Goal: Task Accomplishment & Management: Manage account settings

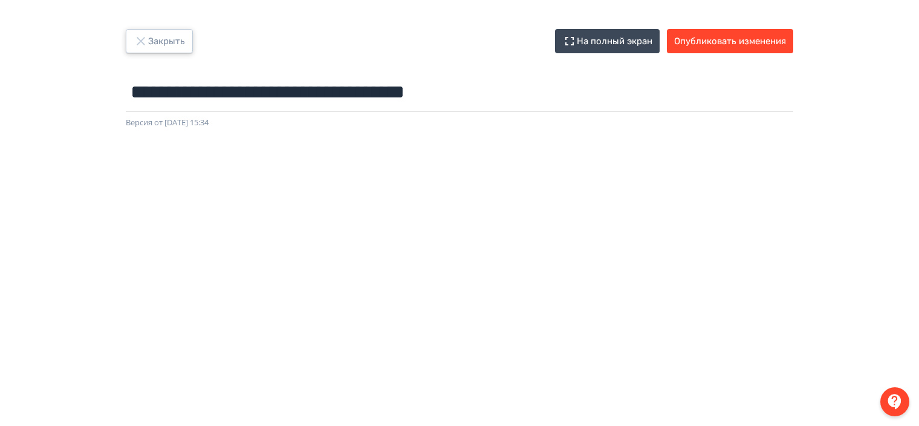
click at [140, 44] on icon "button" at bounding box center [141, 41] width 15 height 15
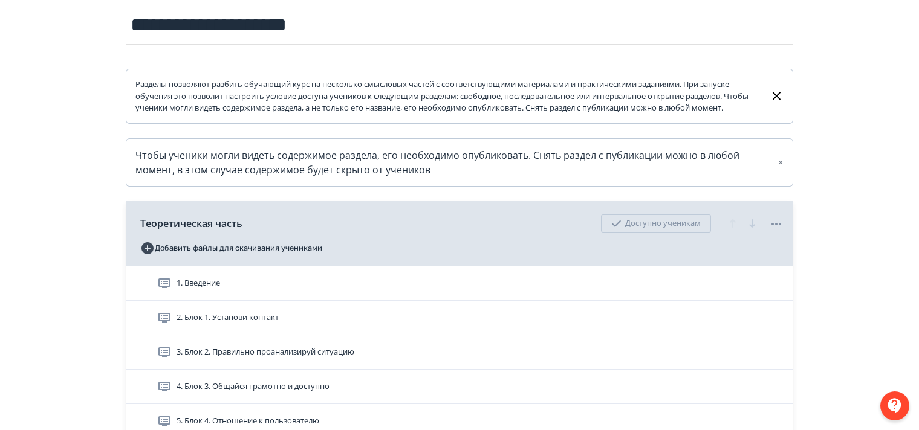
scroll to position [242, 0]
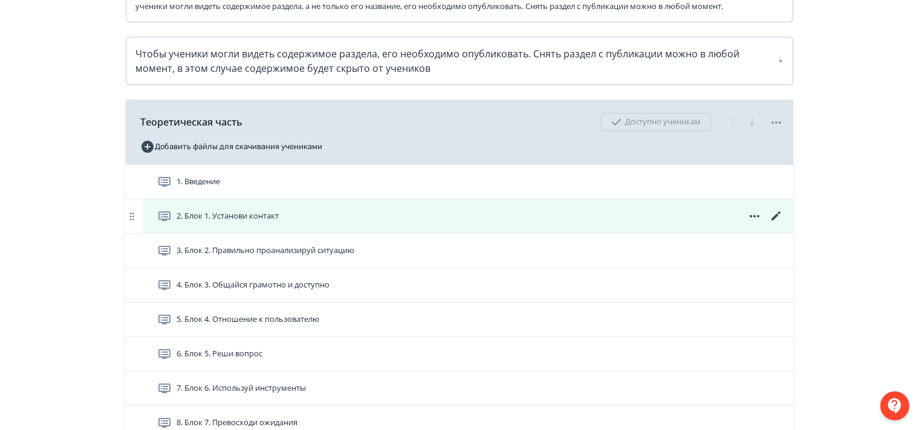
click at [770, 224] on icon at bounding box center [776, 216] width 15 height 15
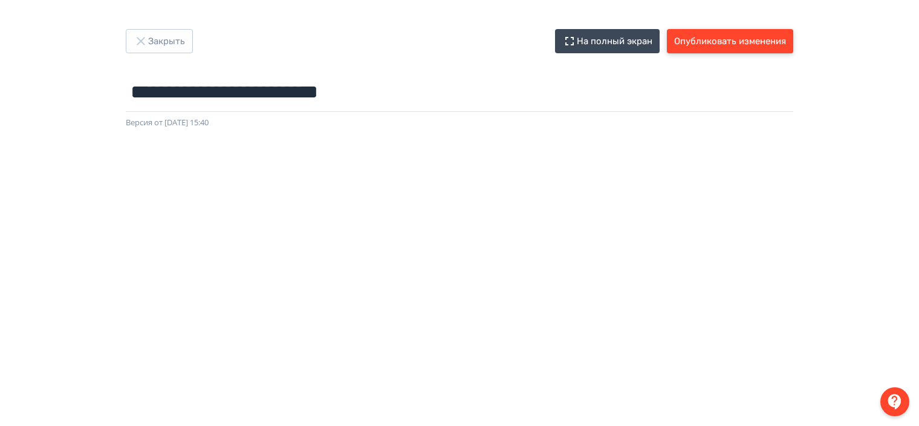
click at [741, 41] on button "Опубликовать изменения" at bounding box center [730, 41] width 126 height 24
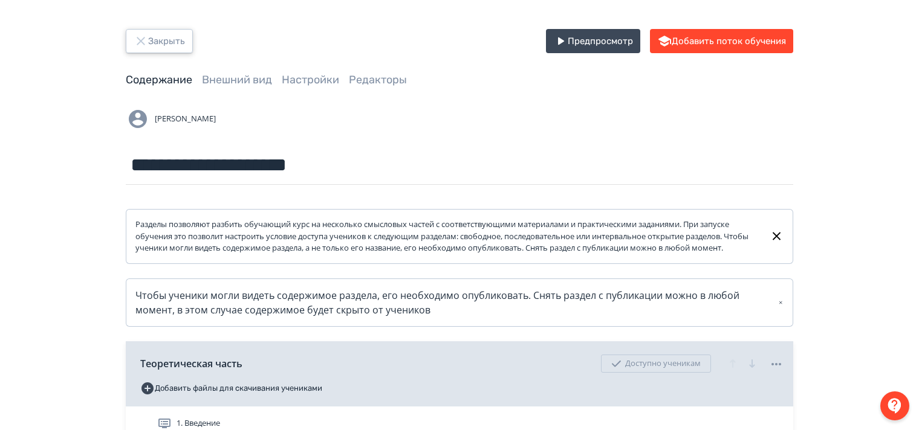
click at [140, 40] on icon "button" at bounding box center [141, 41] width 15 height 15
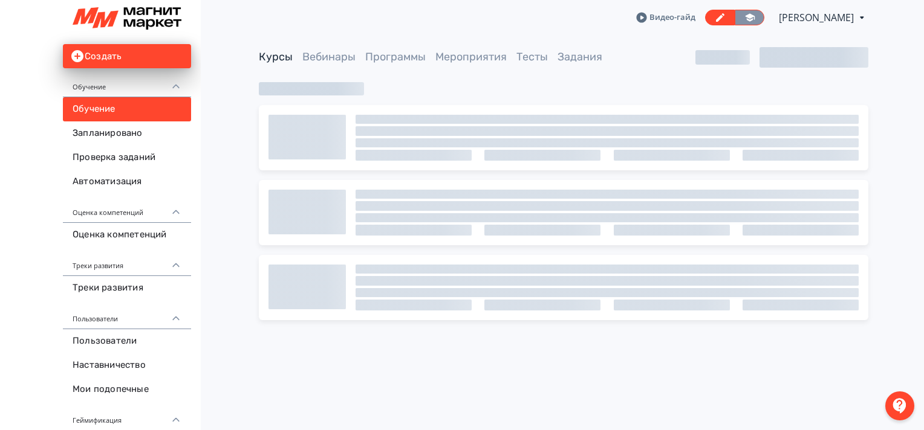
click at [745, 17] on icon at bounding box center [750, 17] width 10 height 8
